Goal: Task Accomplishment & Management: Manage account settings

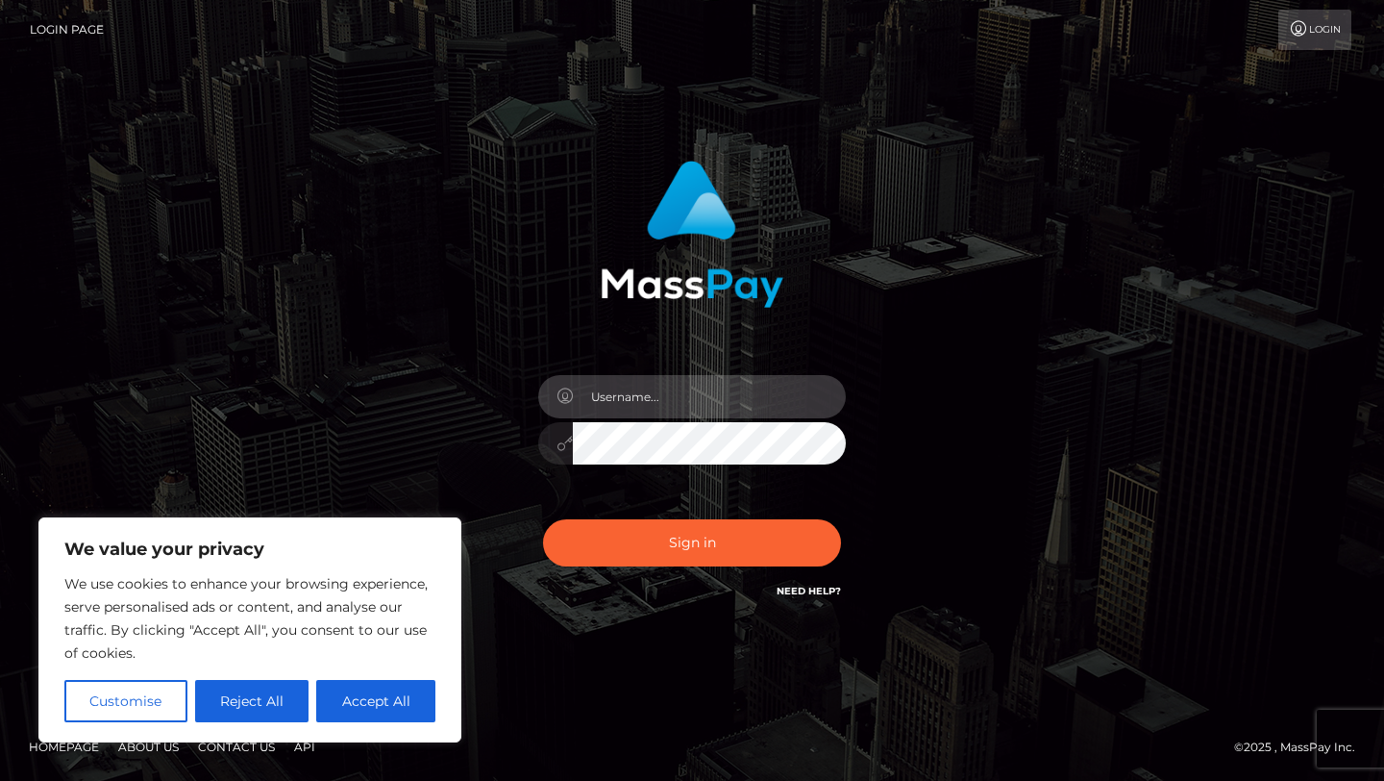
click at [731, 413] on input "text" at bounding box center [709, 396] width 273 height 43
type input "kiss.of.neoteny@gmail.com"
click at [356, 692] on button "Accept All" at bounding box center [375, 701] width 119 height 42
checkbox input "true"
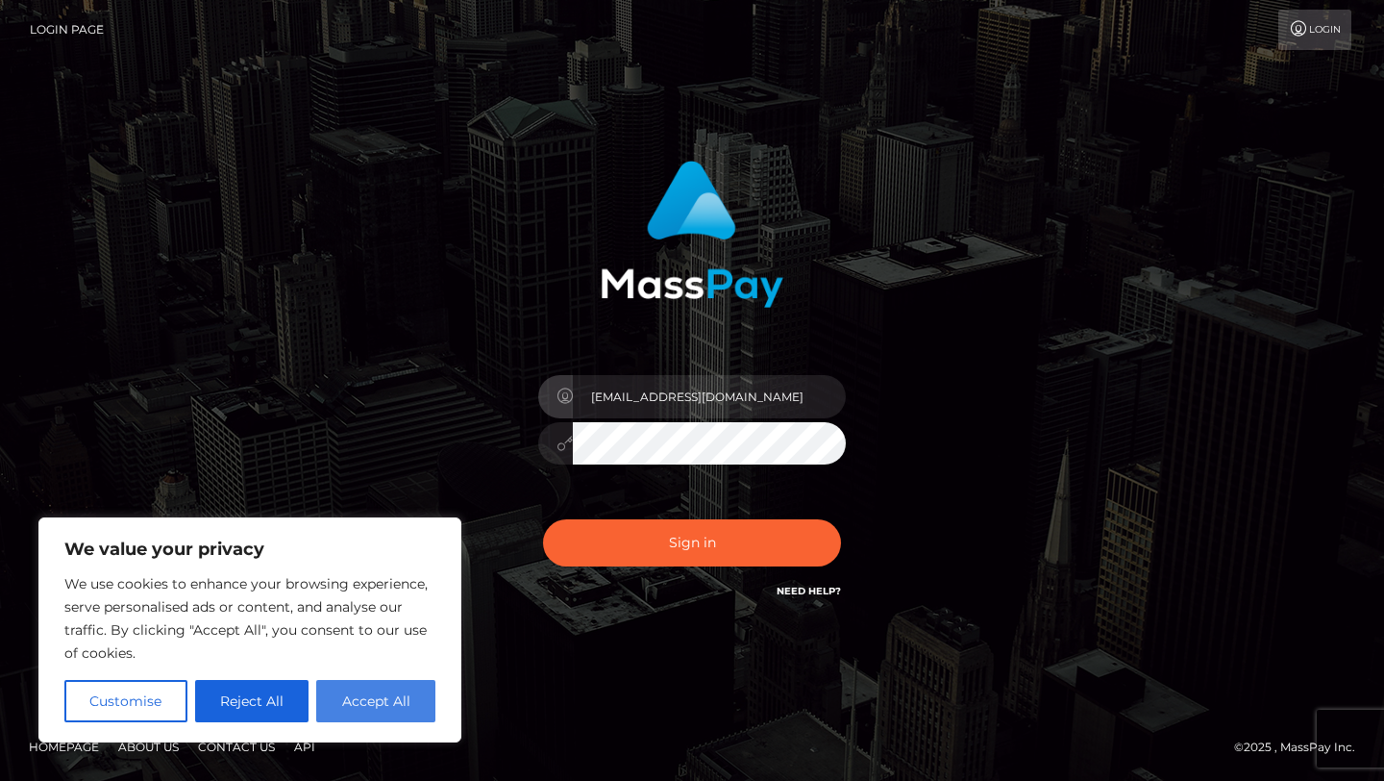
checkbox input "true"
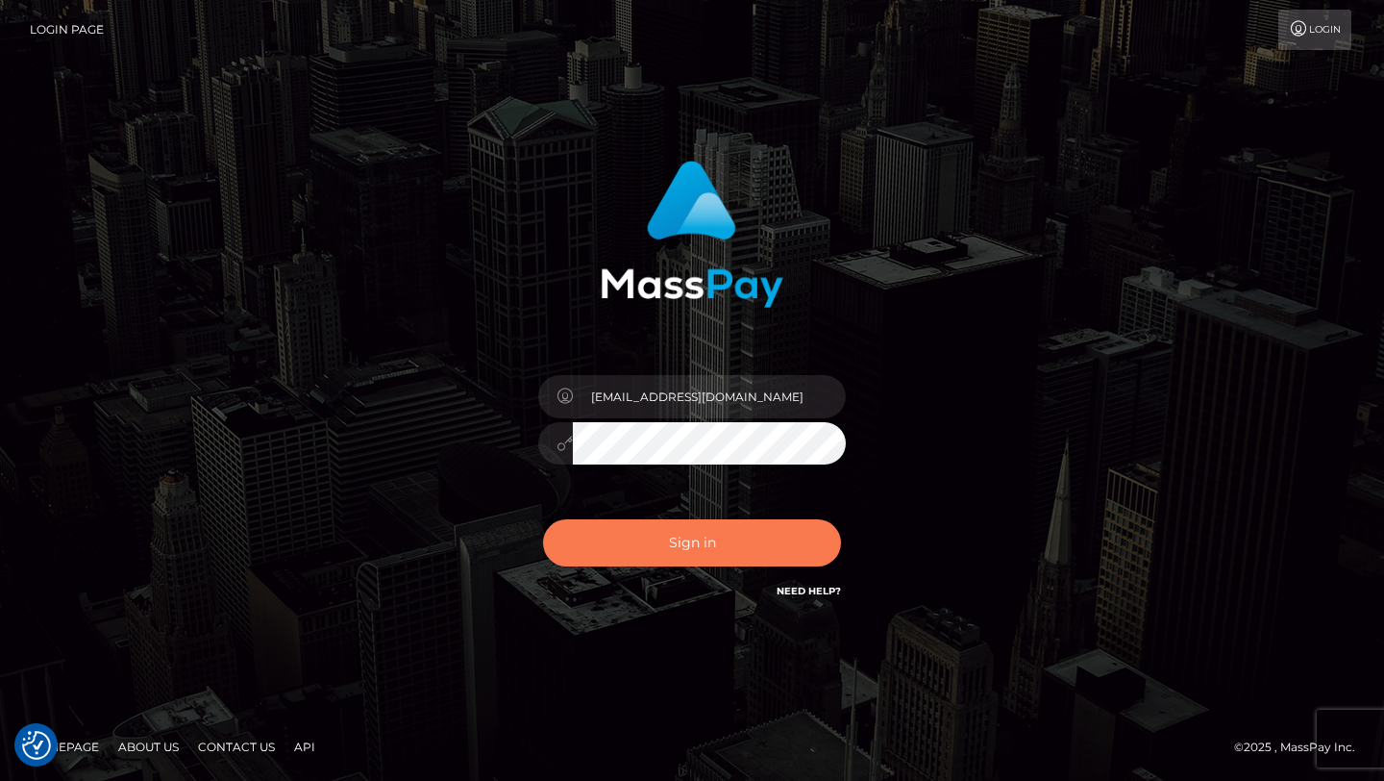
click at [618, 550] on button "Sign in" at bounding box center [692, 542] width 298 height 47
